Goal: Find specific page/section: Find specific page/section

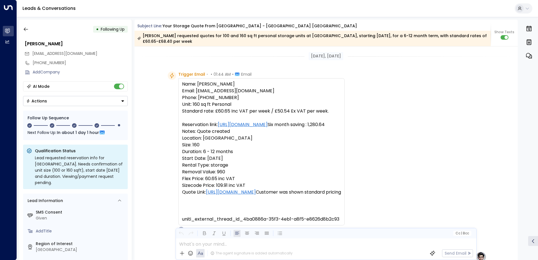
scroll to position [177, 0]
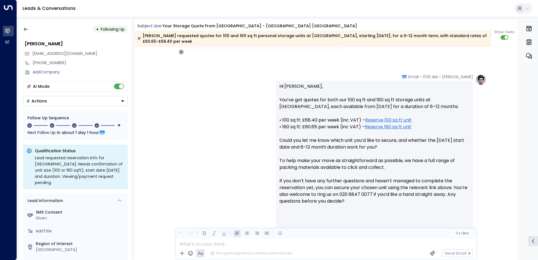
drag, startPoint x: 17, startPoint y: 30, endPoint x: 18, endPoint y: 33, distance: 2.9
click at [18, 33] on div "• Following Up [PERSON_NAME] [PERSON_NAME][EMAIL_ADDRESS][DOMAIN_NAME] [PHONE_N…" at bounding box center [277, 140] width 521 height 246
click at [29, 32] on button "button" at bounding box center [26, 29] width 10 height 10
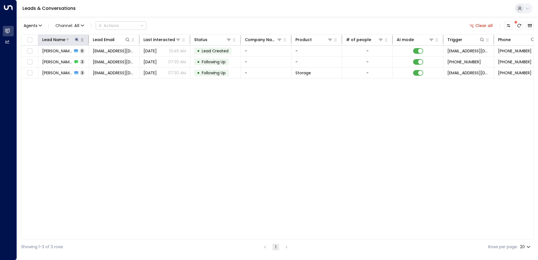
click at [78, 39] on icon at bounding box center [77, 39] width 5 height 5
drag, startPoint x: 70, startPoint y: 60, endPoint x: 105, endPoint y: 58, distance: 35.2
click at [105, 58] on input "**********" at bounding box center [73, 60] width 70 height 10
click at [110, 59] on icon "button" at bounding box center [112, 60] width 5 height 5
click at [106, 61] on input "text" at bounding box center [77, 60] width 78 height 10
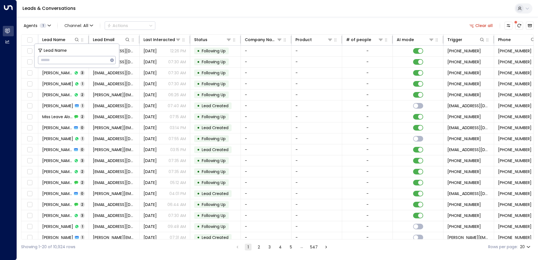
type input "**********"
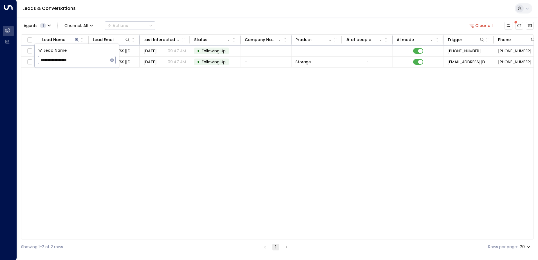
click at [118, 115] on div "Lead Name Lead Email Last Interacted Status Company Name Product # of people AI…" at bounding box center [277, 136] width 513 height 205
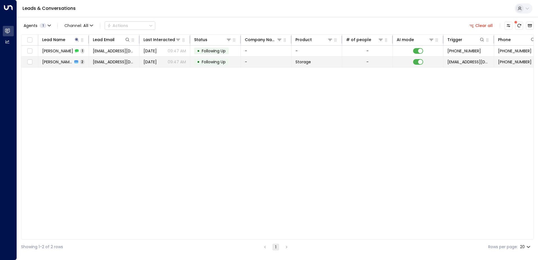
click at [73, 60] on div "[PERSON_NAME] 2" at bounding box center [63, 62] width 42 height 6
